Goal: Share content: Share content

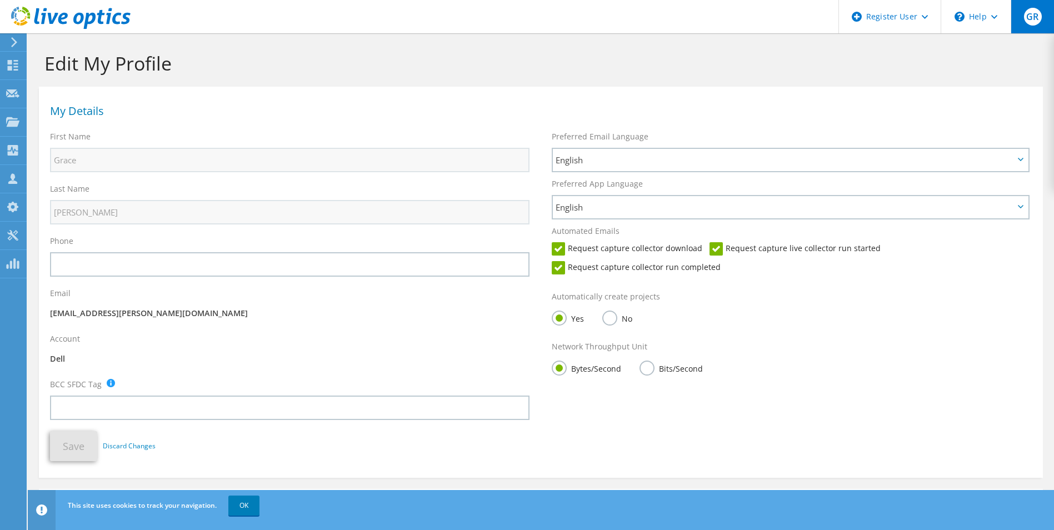
click at [1034, 21] on span "GR" at bounding box center [1033, 17] width 18 height 18
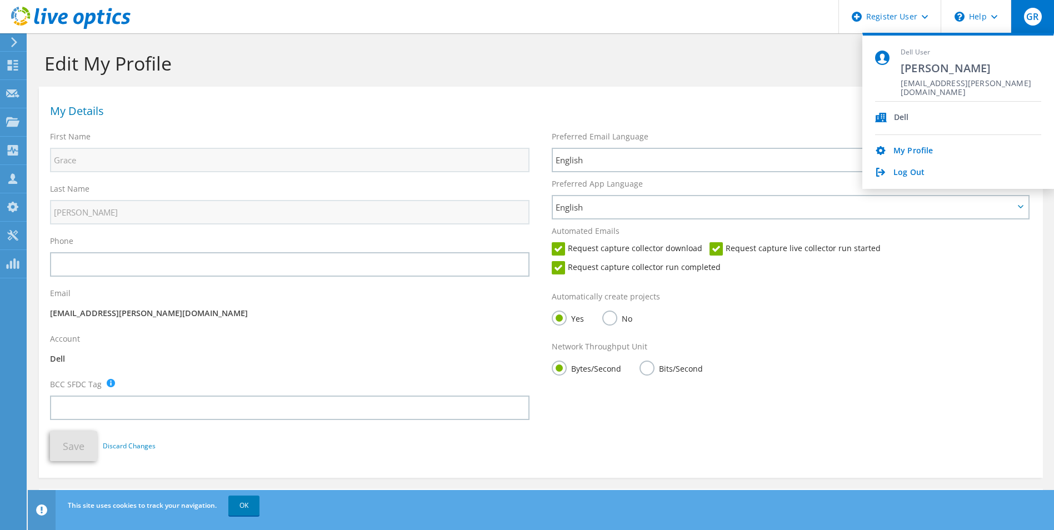
click at [943, 76] on div "Dell User Grace Riddle Grace.Riddle@dell.com" at bounding box center [971, 74] width 141 height 53
drag, startPoint x: 930, startPoint y: 62, endPoint x: 924, endPoint y: 71, distance: 10.8
click at [929, 62] on span "[PERSON_NAME]" at bounding box center [971, 68] width 141 height 15
click at [924, 74] on span "[PERSON_NAME]" at bounding box center [971, 68] width 141 height 15
click at [11, 41] on icon at bounding box center [14, 42] width 8 height 10
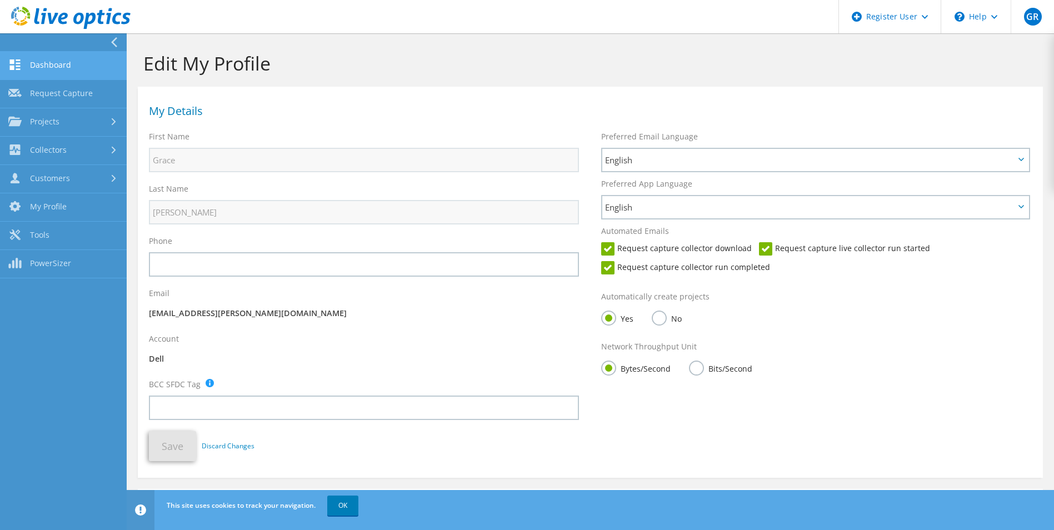
click at [47, 69] on link "Dashboard" at bounding box center [63, 66] width 127 height 28
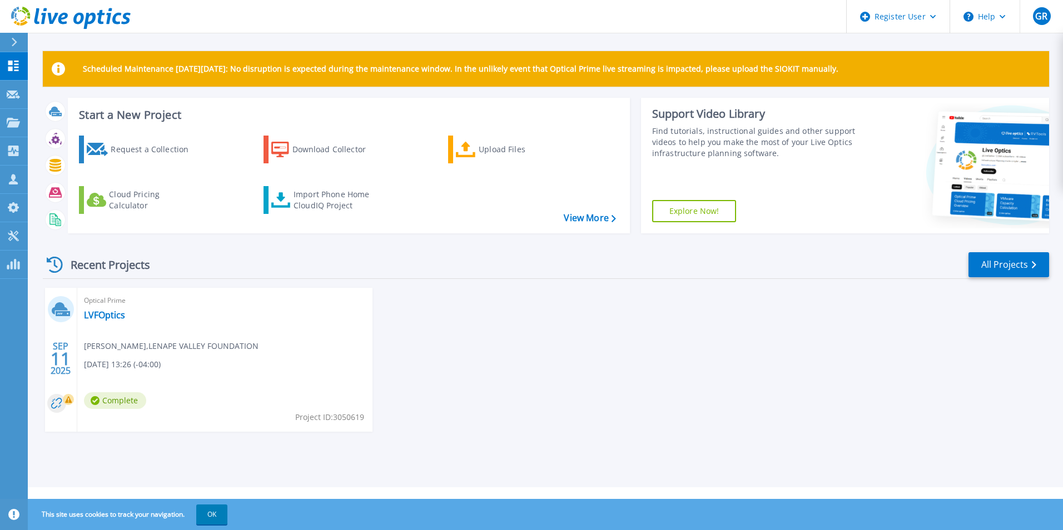
click at [570, 403] on div "SEP 11 2025 Optical Prime LVFOptics Steve Szast , LENAPE VALLEY FOUNDATION 09/1…" at bounding box center [541, 371] width 1015 height 166
click at [218, 351] on span "Steve Szast , LENAPE VALLEY FOUNDATION" at bounding box center [171, 346] width 175 height 12
click at [97, 310] on link "LVFOptics" at bounding box center [104, 315] width 41 height 11
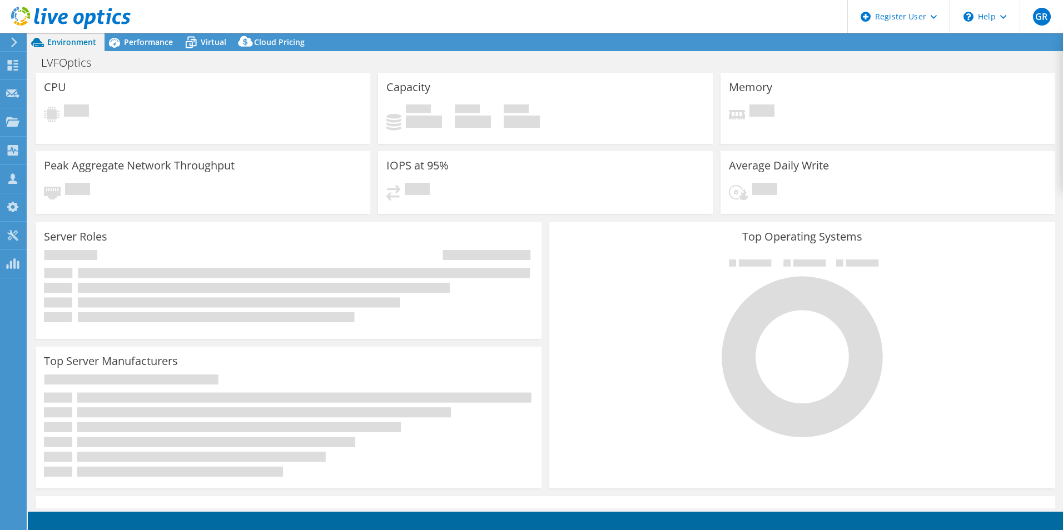
select select "USD"
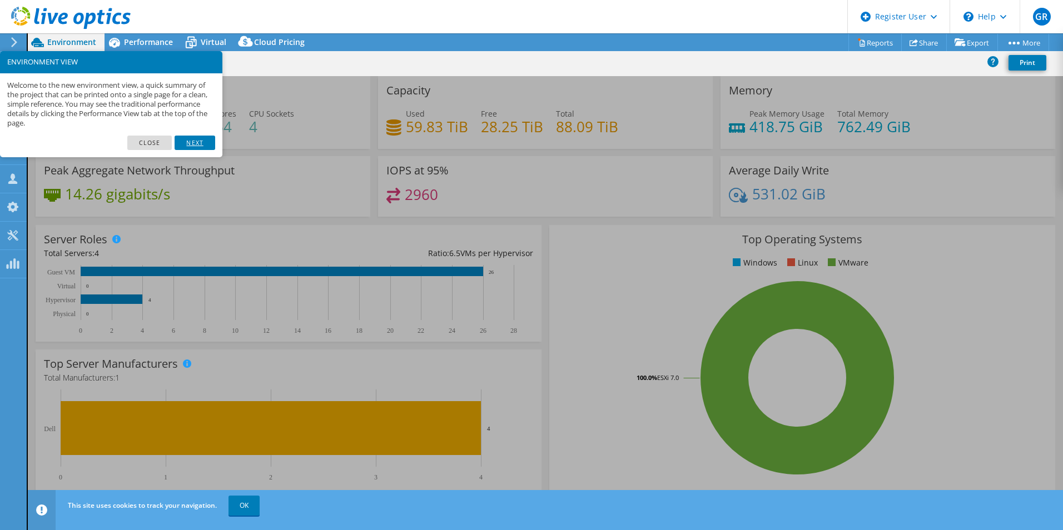
click at [199, 137] on link "Next" at bounding box center [195, 143] width 40 height 14
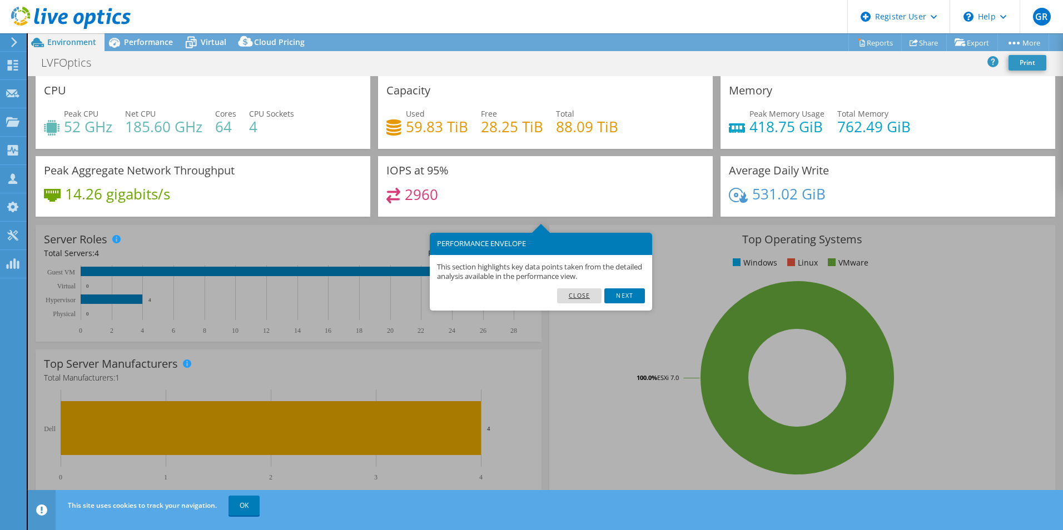
click at [580, 296] on link "Close" at bounding box center [579, 295] width 45 height 14
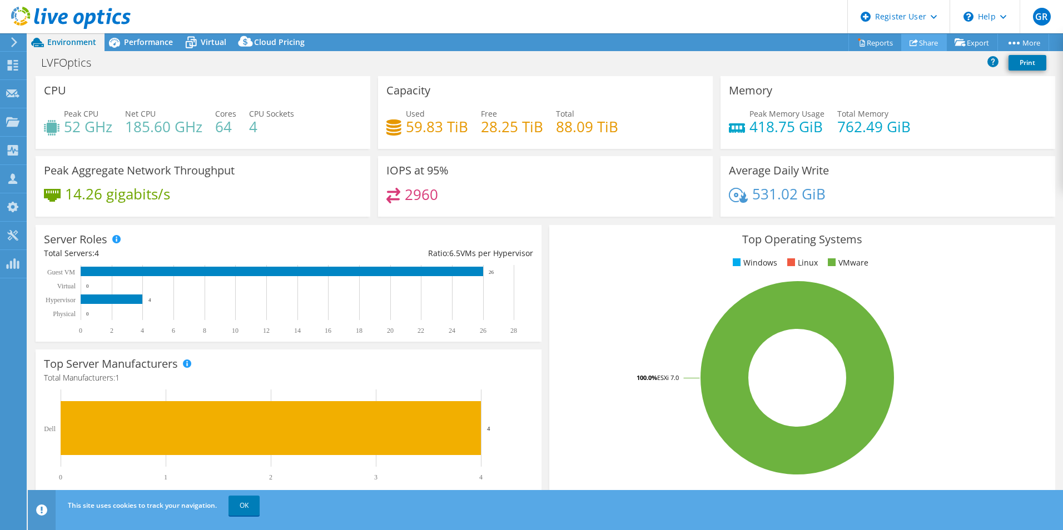
click at [919, 47] on link "Share" at bounding box center [924, 42] width 46 height 17
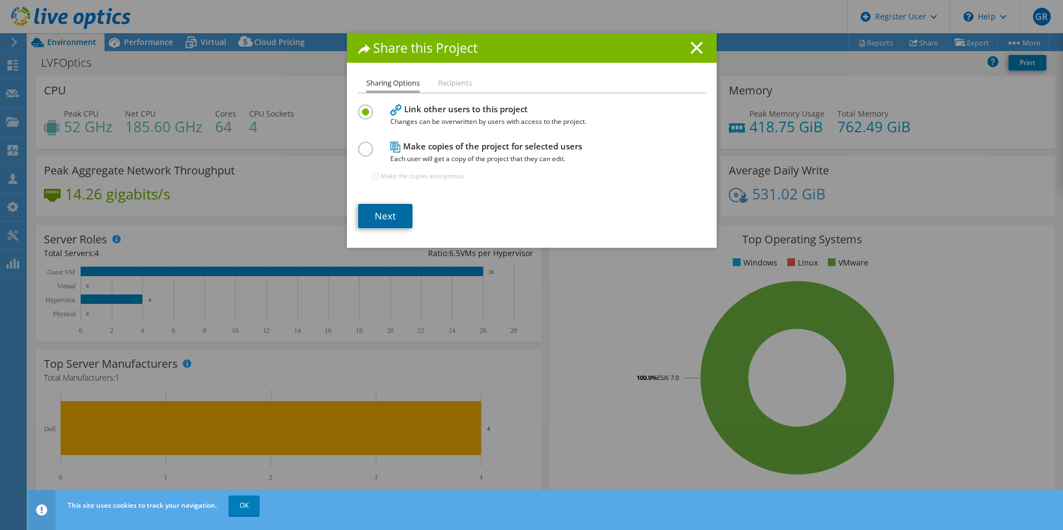
drag, startPoint x: 370, startPoint y: 222, endPoint x: 405, endPoint y: 205, distance: 38.5
click at [370, 222] on link "Next" at bounding box center [385, 216] width 54 height 24
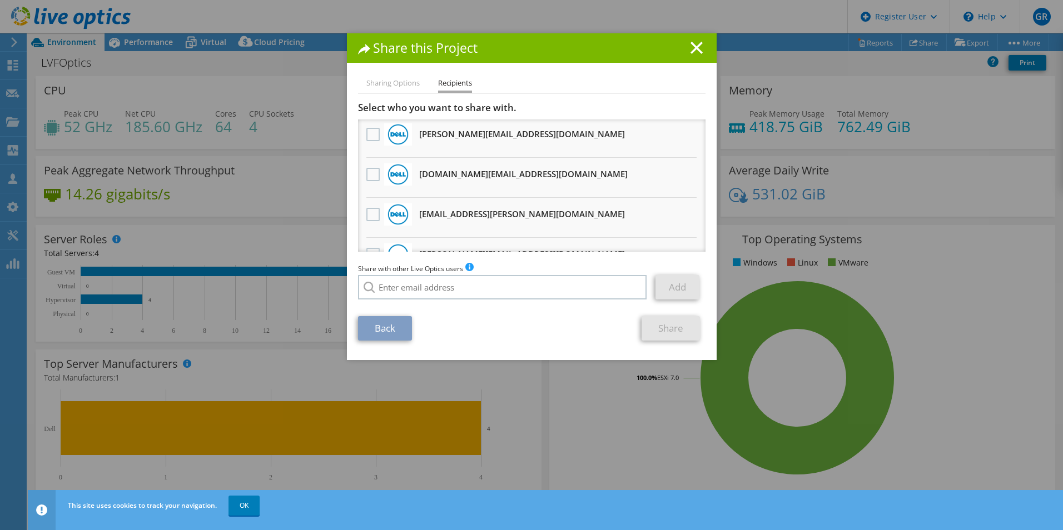
scroll to position [222, 0]
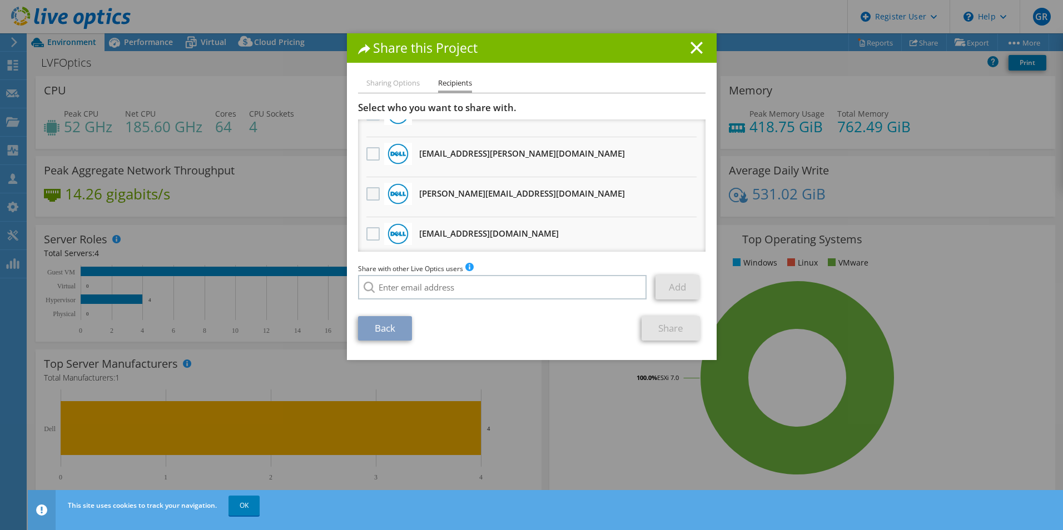
click at [370, 193] on label at bounding box center [374, 193] width 16 height 13
click at [0, 0] on input "checkbox" at bounding box center [0, 0] width 0 height 0
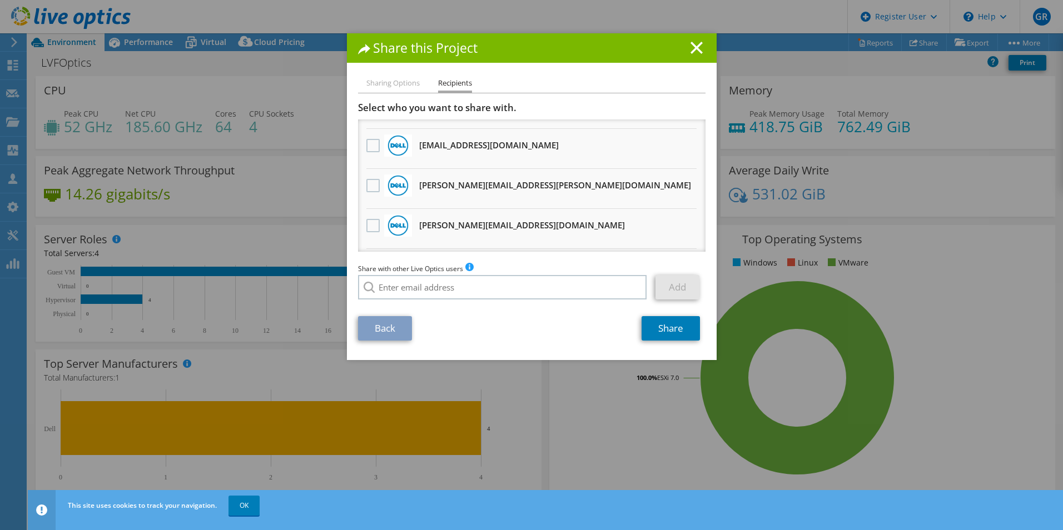
scroll to position [333, 0]
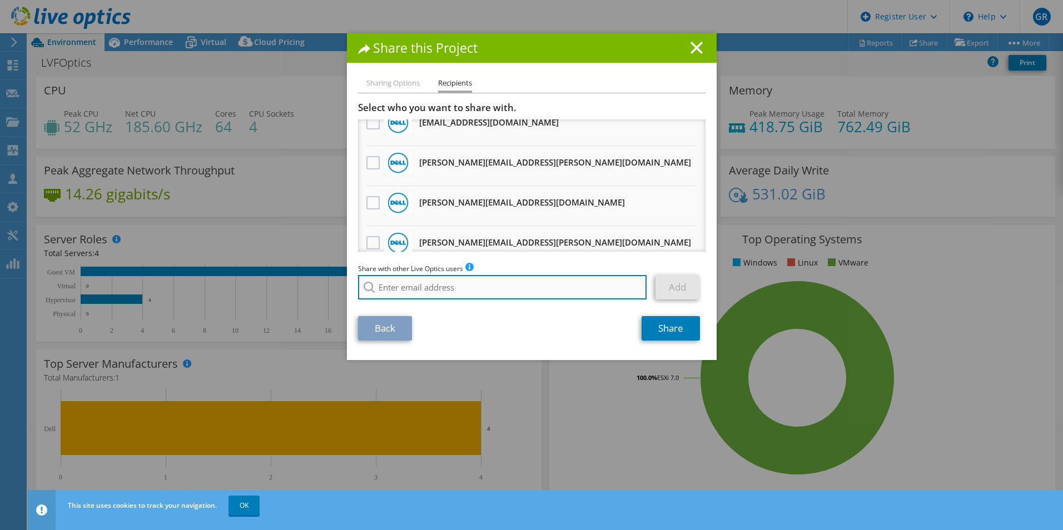
click at [446, 295] on input "search" at bounding box center [502, 287] width 289 height 24
paste input "[PERSON_NAME][EMAIL_ADDRESS][PERSON_NAME][DOMAIN_NAME]"
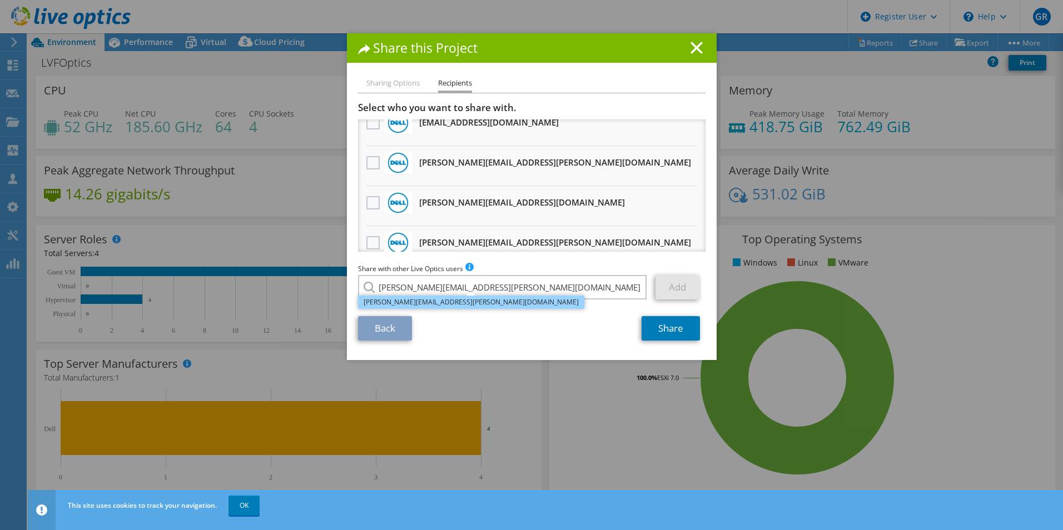
click at [455, 305] on li "[PERSON_NAME][EMAIL_ADDRESS][PERSON_NAME][DOMAIN_NAME]" at bounding box center [471, 302] width 226 height 13
type input "[PERSON_NAME][EMAIL_ADDRESS][PERSON_NAME][DOMAIN_NAME]"
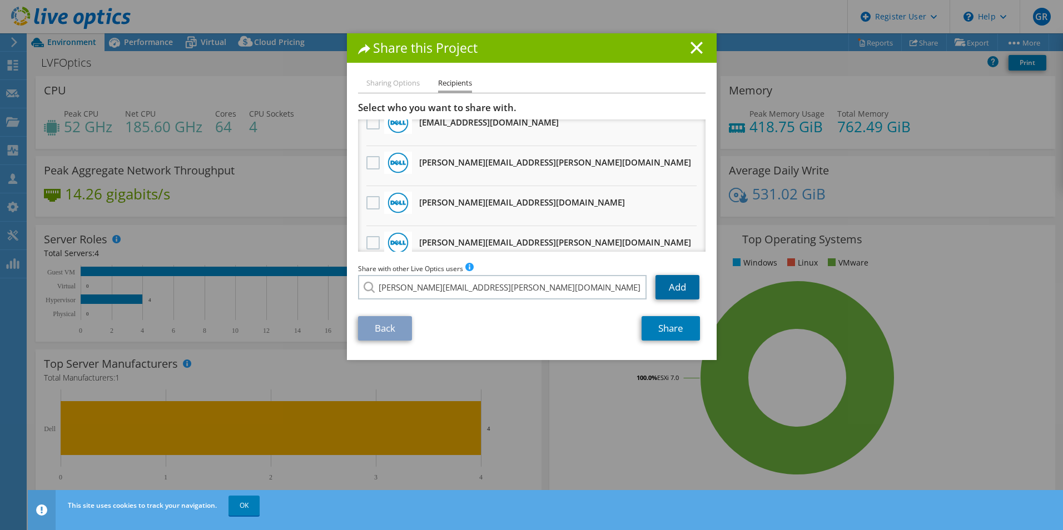
click at [672, 285] on link "Add" at bounding box center [677, 287] width 44 height 24
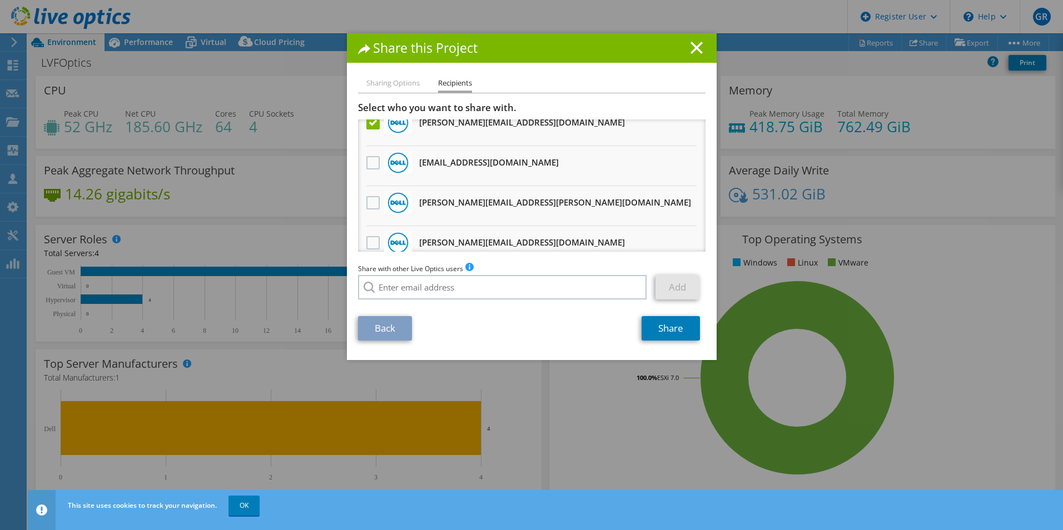
scroll to position [374, 0]
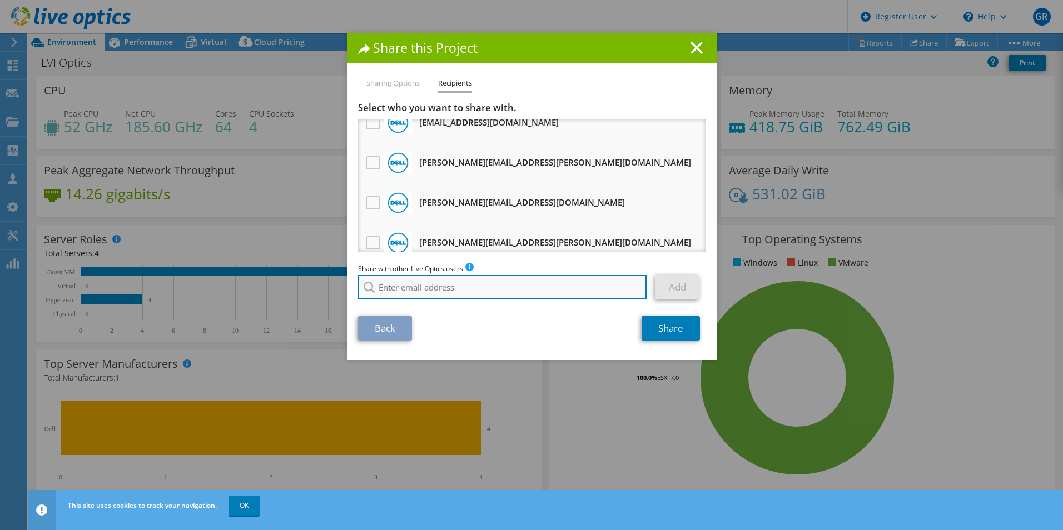
click at [534, 283] on input "search" at bounding box center [502, 287] width 289 height 24
click at [511, 297] on input "search" at bounding box center [502, 287] width 289 height 24
click at [408, 290] on input "gerard_ras" at bounding box center [502, 287] width 289 height 24
click at [407, 290] on input "gerard_ras" at bounding box center [502, 287] width 289 height 24
paste input ".[EMAIL_ADDRESS][DOMAIN_NAME]"
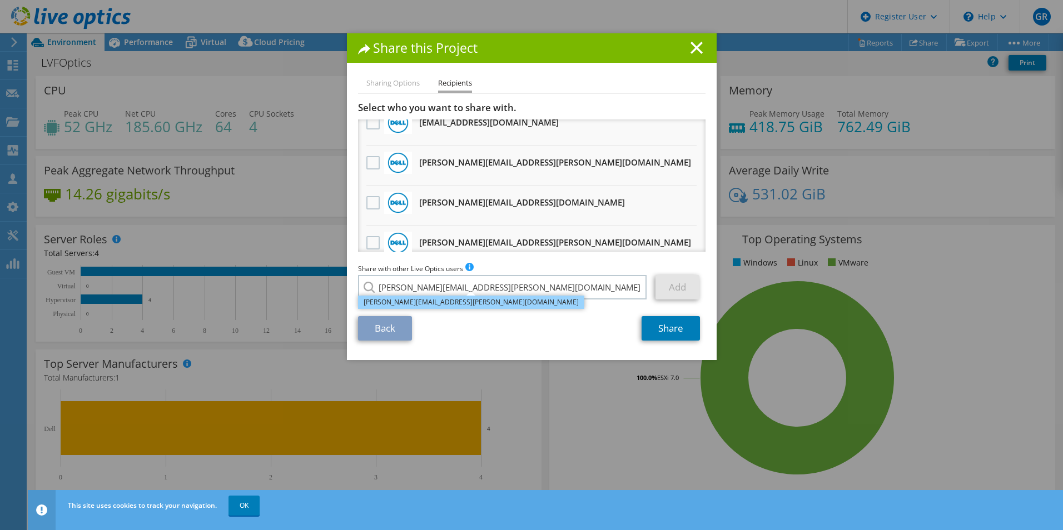
click at [452, 300] on li "[PERSON_NAME][EMAIL_ADDRESS][PERSON_NAME][DOMAIN_NAME]" at bounding box center [471, 302] width 226 height 13
type input "[PERSON_NAME][EMAIL_ADDRESS][PERSON_NAME][DOMAIN_NAME]"
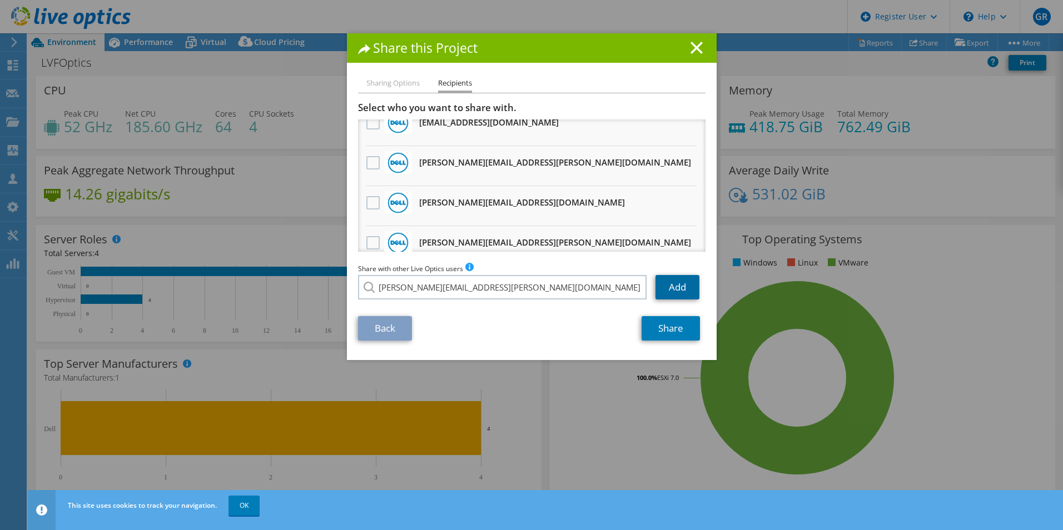
click at [680, 288] on link "Add" at bounding box center [677, 287] width 44 height 24
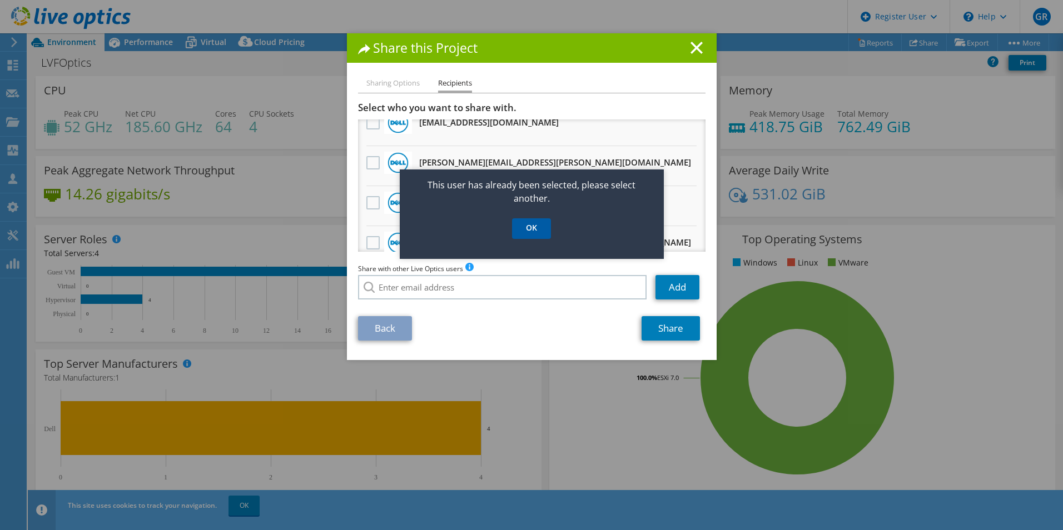
click at [538, 224] on link "OK" at bounding box center [531, 228] width 39 height 21
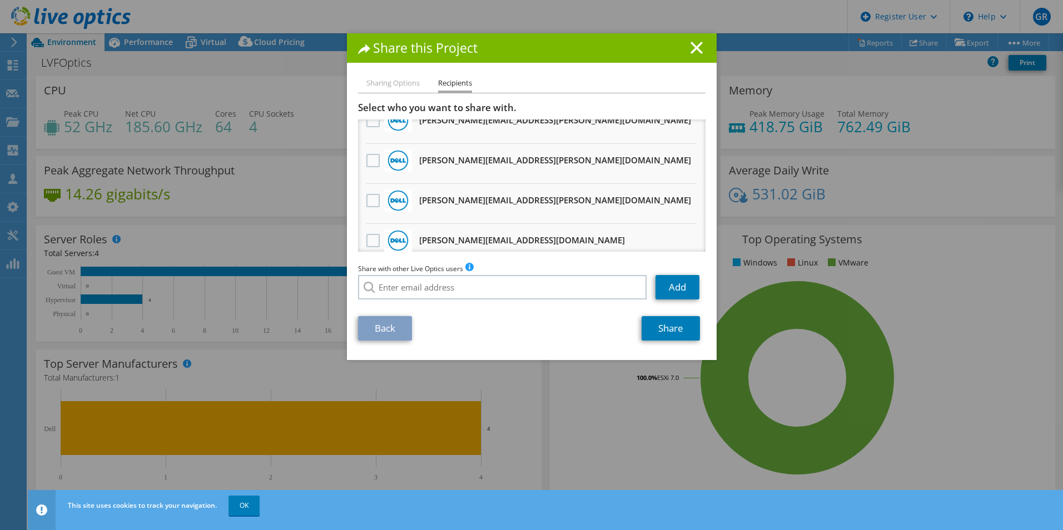
scroll to position [556, 0]
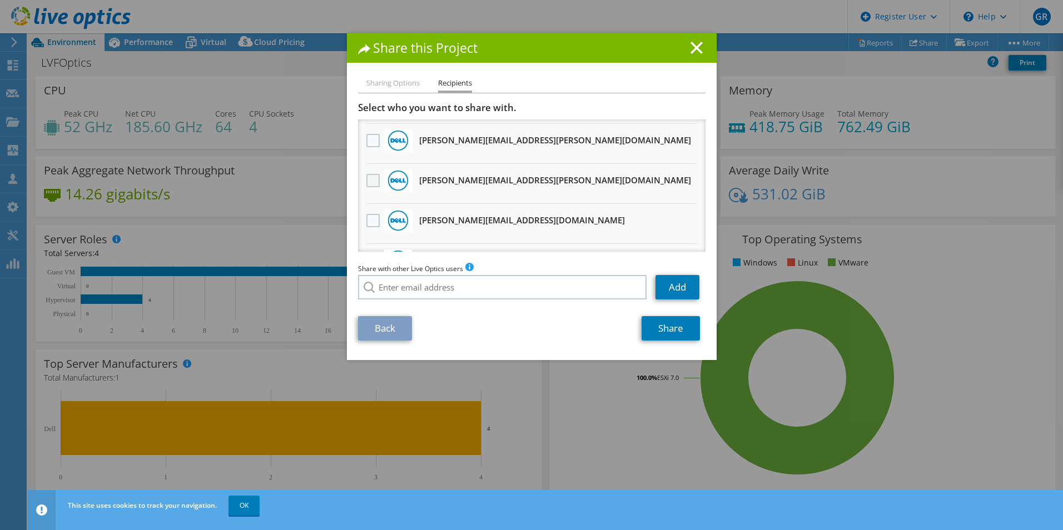
click at [374, 181] on label at bounding box center [374, 180] width 16 height 13
click at [0, 0] on input "checkbox" at bounding box center [0, 0] width 0 height 0
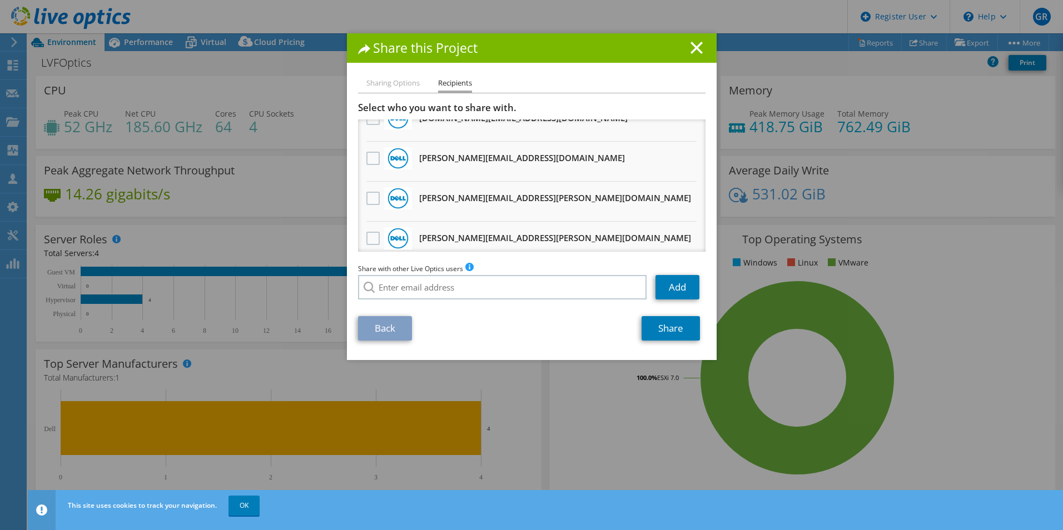
scroll to position [834, 0]
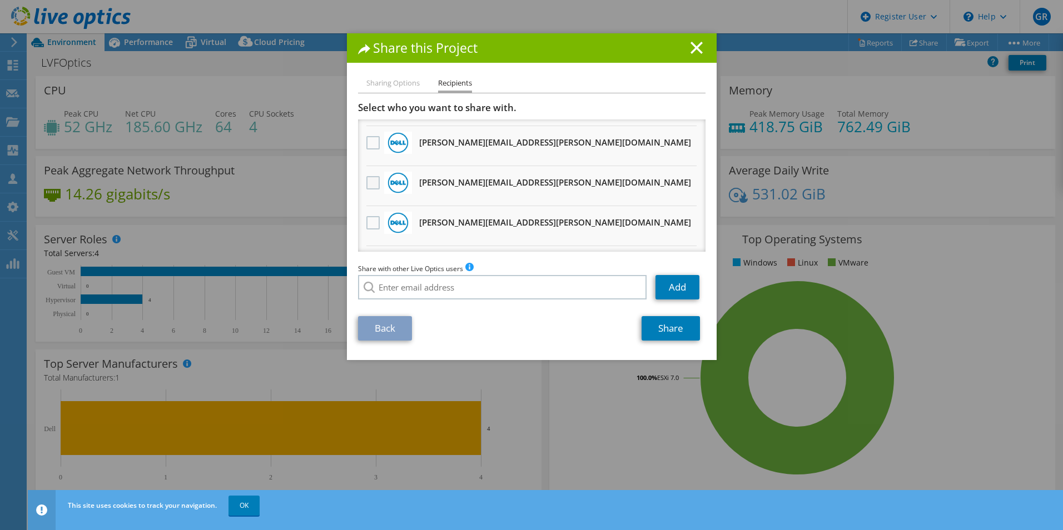
click at [369, 186] on label at bounding box center [374, 182] width 16 height 13
click at [0, 0] on input "checkbox" at bounding box center [0, 0] width 0 height 0
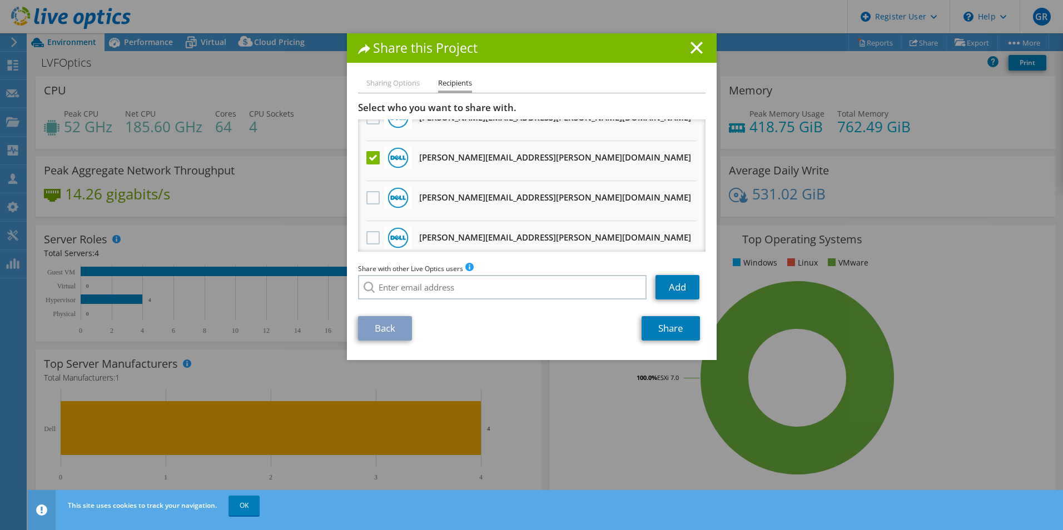
scroll to position [868, 0]
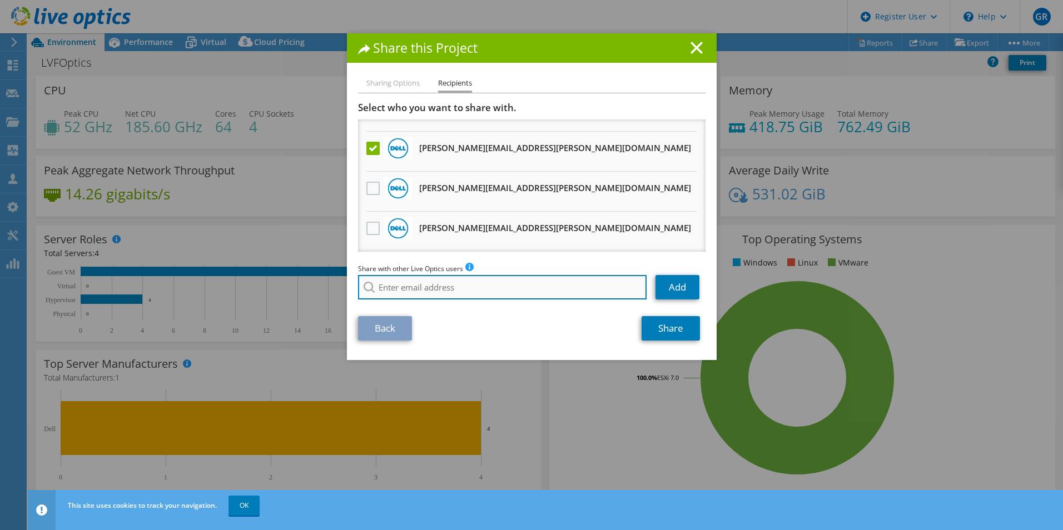
click at [540, 285] on input "search" at bounding box center [502, 287] width 289 height 24
paste input "[EMAIL_ADDRESS][DOMAIN_NAME]"
type input "[EMAIL_ADDRESS][DOMAIN_NAME]"
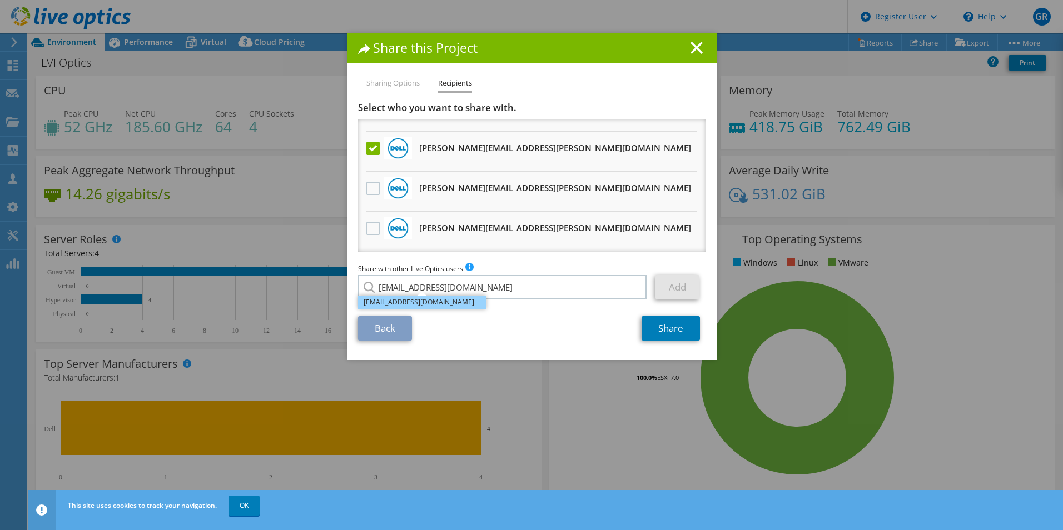
click at [464, 305] on li "[EMAIL_ADDRESS][DOMAIN_NAME]" at bounding box center [422, 302] width 128 height 13
click at [675, 282] on link "Add" at bounding box center [677, 287] width 44 height 24
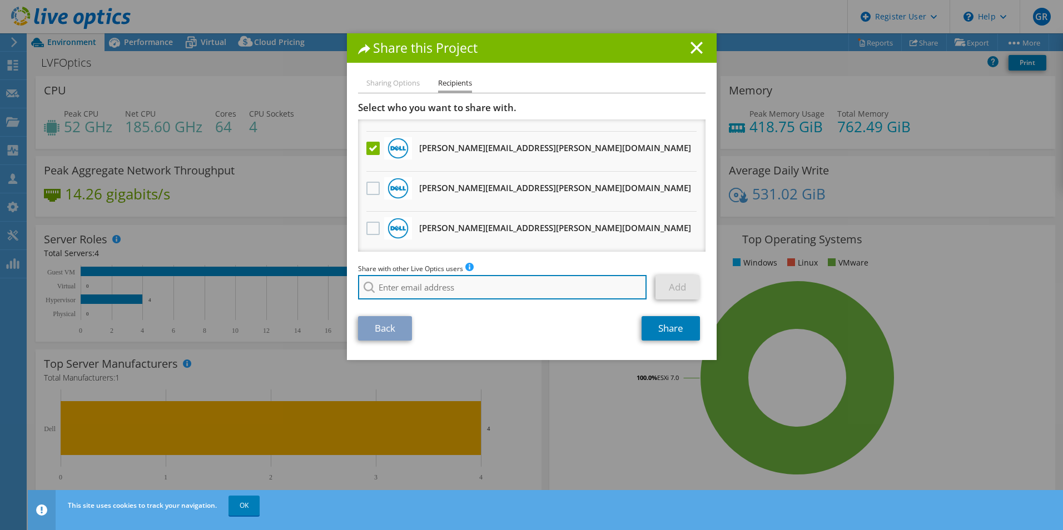
click at [455, 290] on input "search" at bounding box center [502, 287] width 289 height 24
paste input "[PERSON_NAME][EMAIL_ADDRESS][DOMAIN_NAME]"
click at [536, 290] on input "[PERSON_NAME][EMAIL_ADDRESS][DOMAIN_NAME]" at bounding box center [502, 287] width 289 height 24
type input "[PERSON_NAME][EMAIL_ADDRESS][DOMAIN_NAME]"
click at [514, 323] on div "Back Share" at bounding box center [531, 328] width 347 height 24
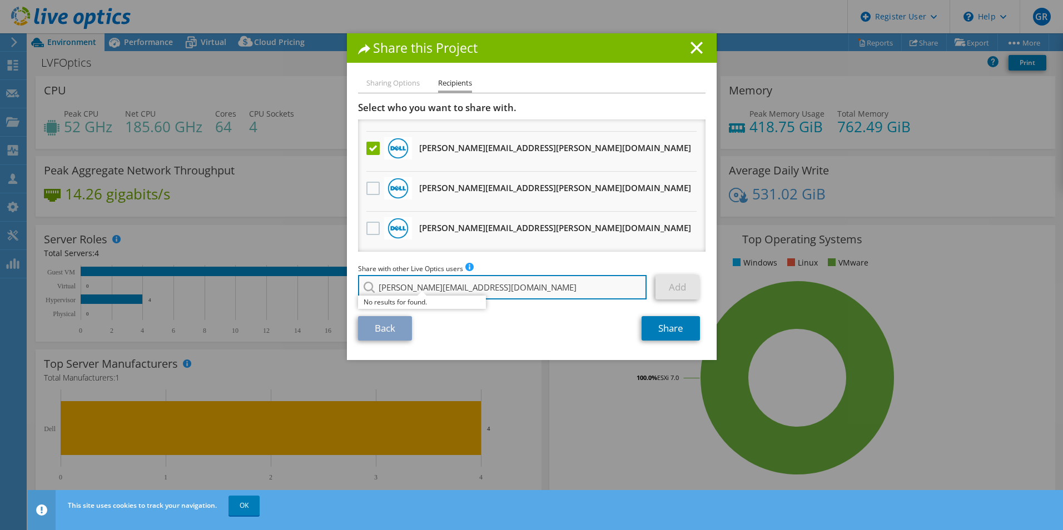
click at [449, 290] on input "[PERSON_NAME][EMAIL_ADDRESS][DOMAIN_NAME]" at bounding box center [502, 287] width 289 height 24
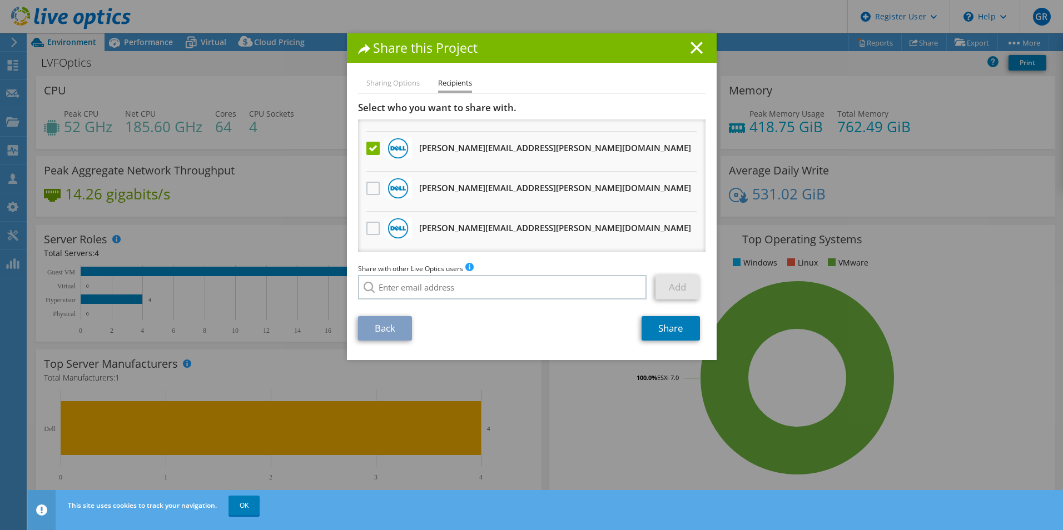
click at [498, 332] on div "Back Share" at bounding box center [531, 328] width 347 height 24
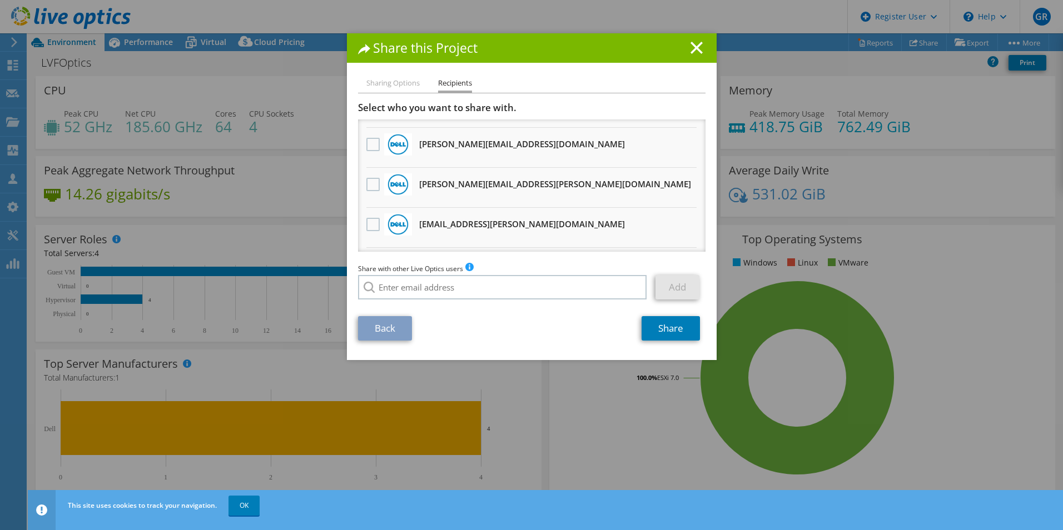
scroll to position [0, 0]
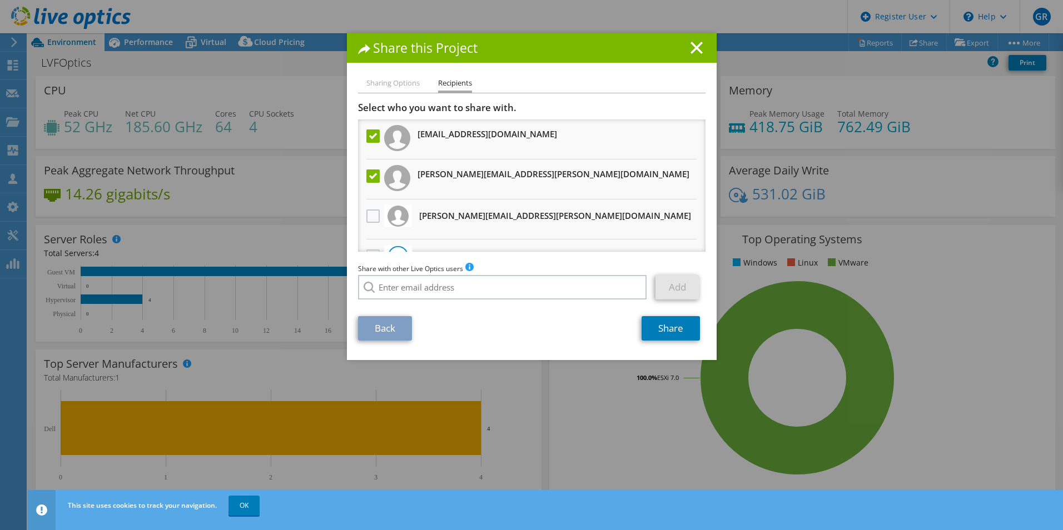
click at [391, 85] on li "Sharing Options" at bounding box center [392, 84] width 53 height 14
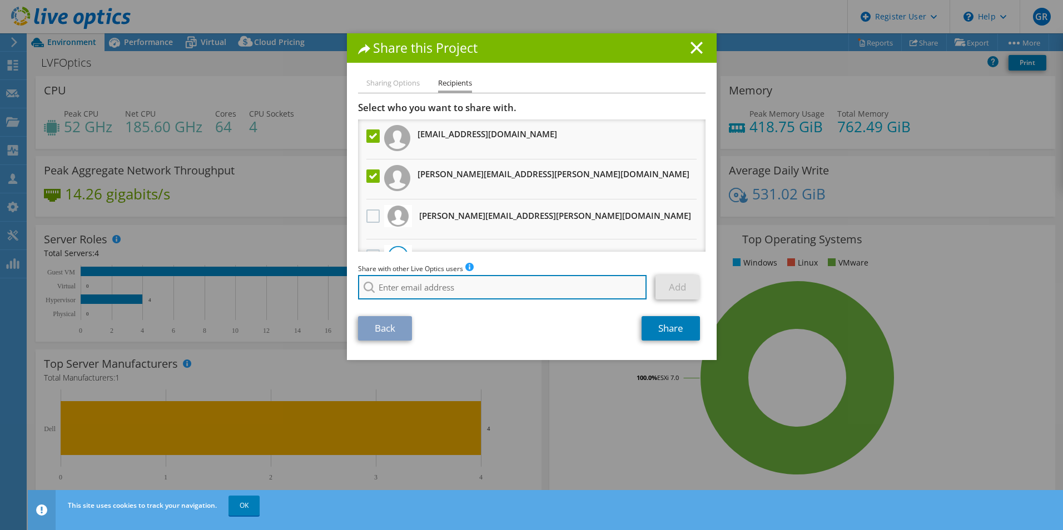
click at [460, 287] on input "search" at bounding box center [502, 287] width 289 height 24
type input "d"
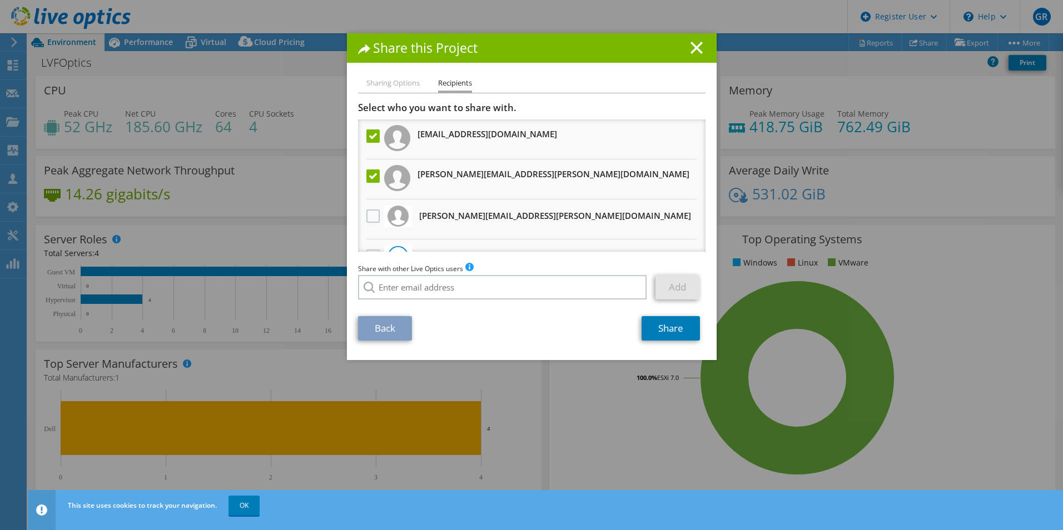
click at [476, 321] on div "Back Share" at bounding box center [531, 328] width 347 height 24
click at [668, 326] on link "Share" at bounding box center [670, 328] width 58 height 24
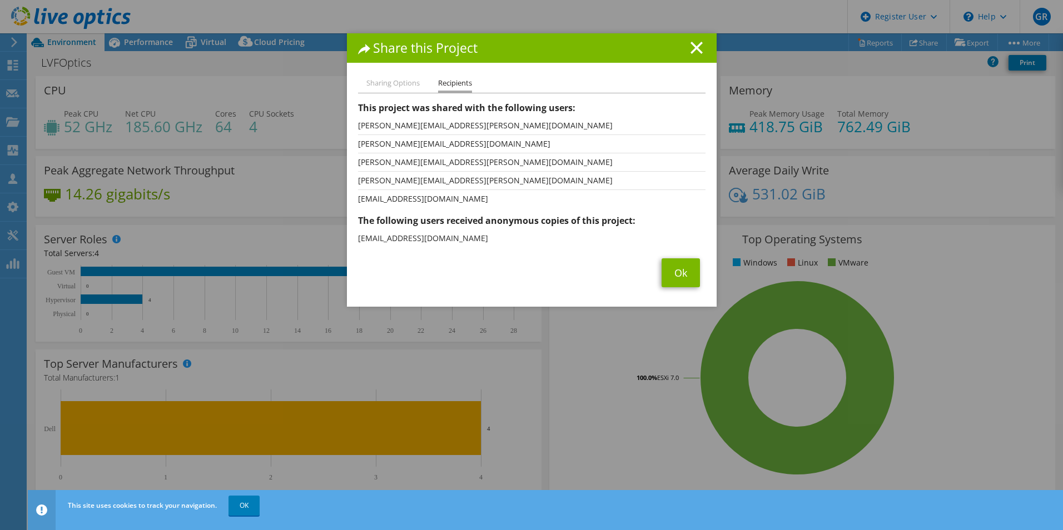
click at [377, 83] on li "Sharing Options" at bounding box center [392, 84] width 53 height 14
click at [445, 71] on div "Share this Project Sharing Options Recipients Link other users to this project …" at bounding box center [532, 169] width 370 height 273
click at [674, 281] on link "Ok" at bounding box center [680, 272] width 38 height 29
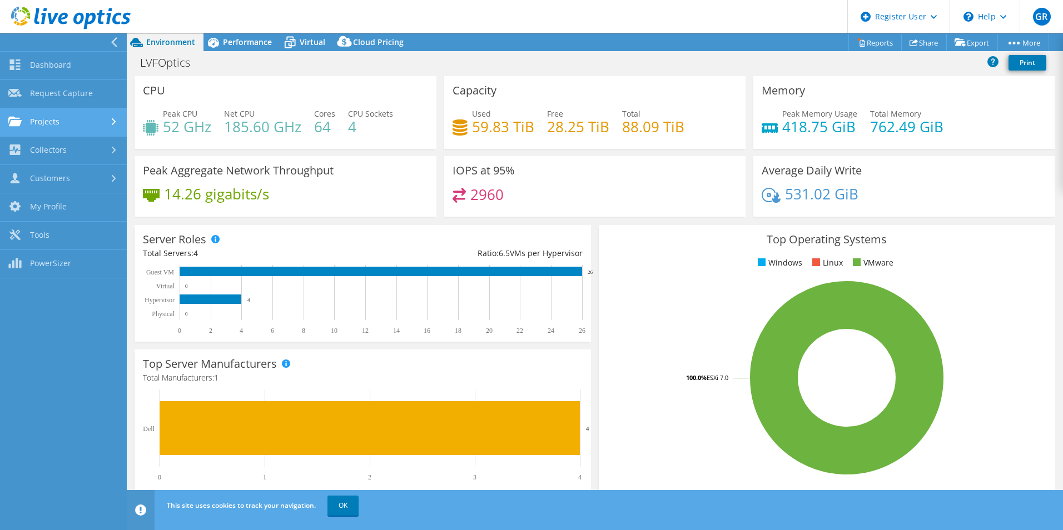
click at [49, 126] on link "Projects" at bounding box center [63, 122] width 127 height 28
click at [60, 125] on link "Projects" at bounding box center [63, 122] width 127 height 28
click at [77, 59] on link "Dashboard" at bounding box center [63, 66] width 127 height 28
